Goal: Transaction & Acquisition: Purchase product/service

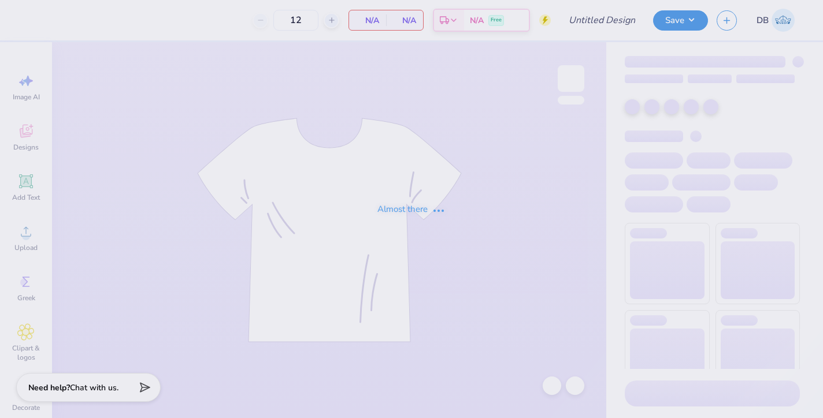
type input "Lifegroup shirts 1"
type input "15"
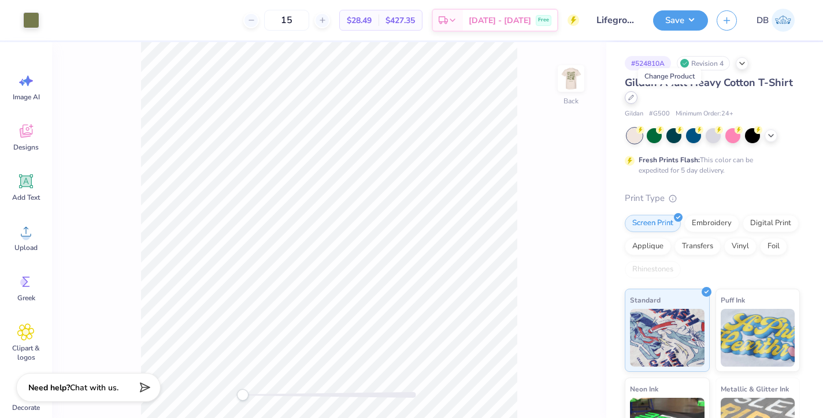
click at [634, 97] on icon at bounding box center [631, 98] width 6 height 6
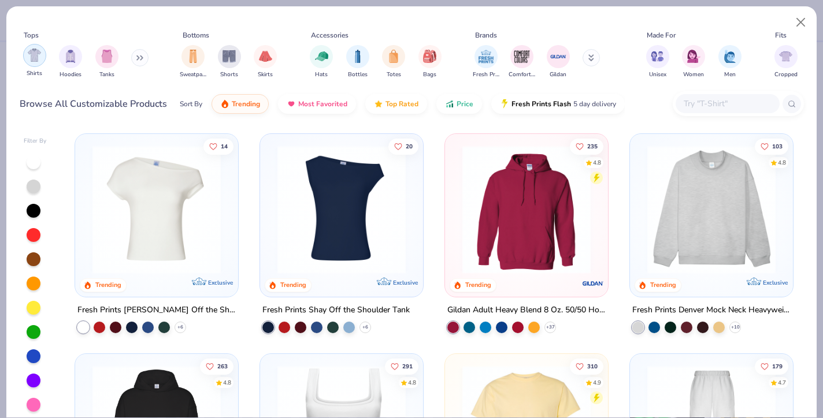
click at [34, 52] on img "filter for Shirts" at bounding box center [34, 55] width 13 height 13
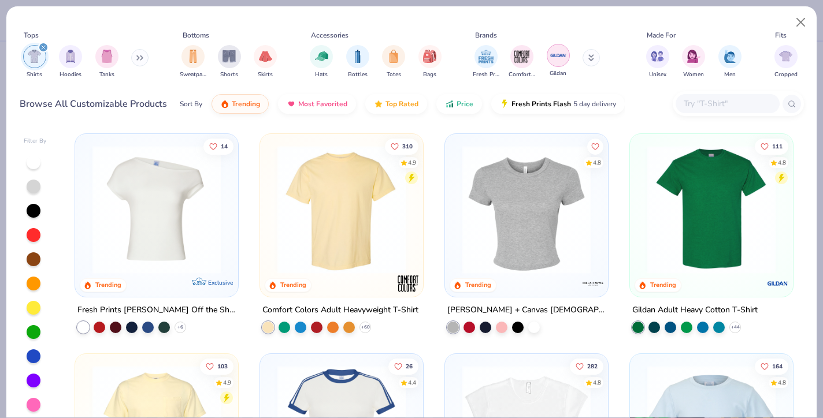
click at [556, 59] on img "filter for Gildan" at bounding box center [558, 55] width 17 height 17
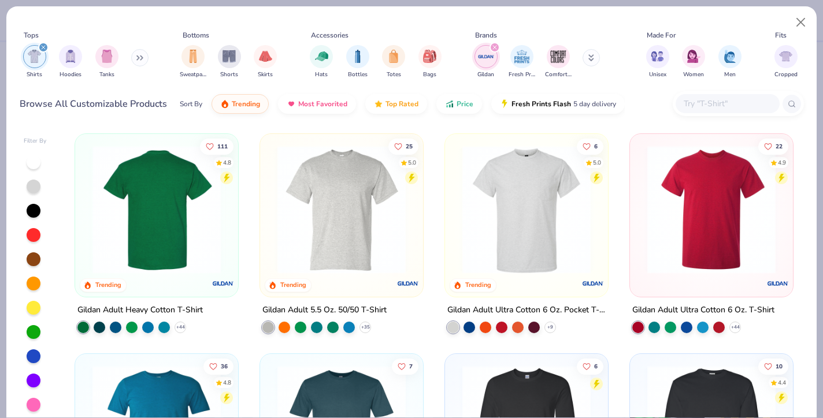
click at [196, 240] on img at bounding box center [157, 210] width 140 height 128
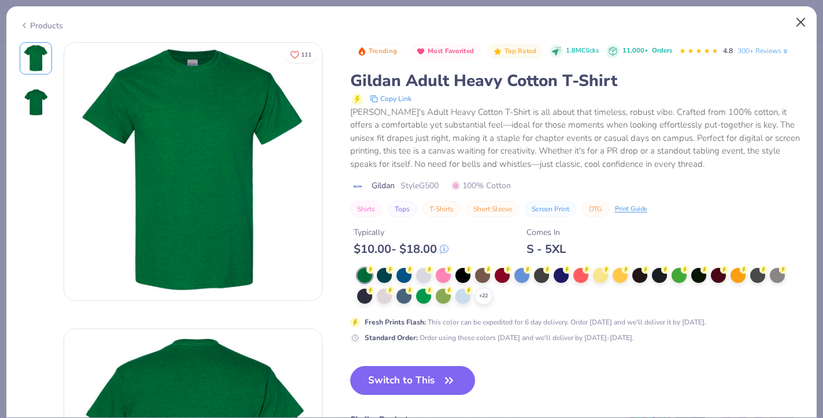
click at [799, 18] on button "Close" at bounding box center [801, 23] width 22 height 22
click at [803, 20] on button "Close" at bounding box center [801, 23] width 22 height 22
click at [27, 24] on icon at bounding box center [24, 25] width 9 height 14
click at [28, 20] on icon at bounding box center [24, 25] width 9 height 14
click at [799, 25] on button "Close" at bounding box center [801, 23] width 22 height 22
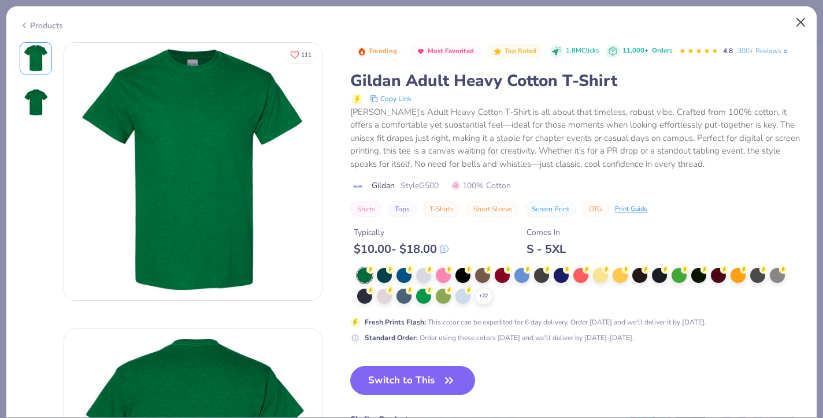
click at [799, 25] on button "Close" at bounding box center [801, 23] width 22 height 22
click at [799, 20] on button "Close" at bounding box center [801, 23] width 22 height 22
click at [399, 379] on button "Switch to This" at bounding box center [412, 380] width 125 height 29
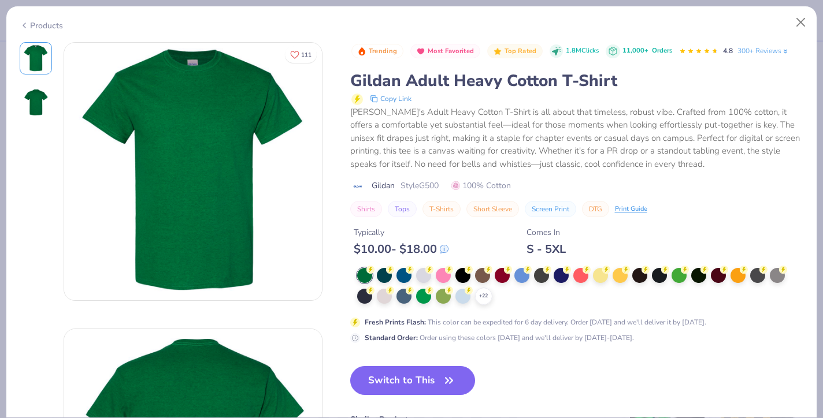
click at [0, 0] on polyline at bounding box center [0, 0] width 0 height 0
